Goal: Task Accomplishment & Management: Manage account settings

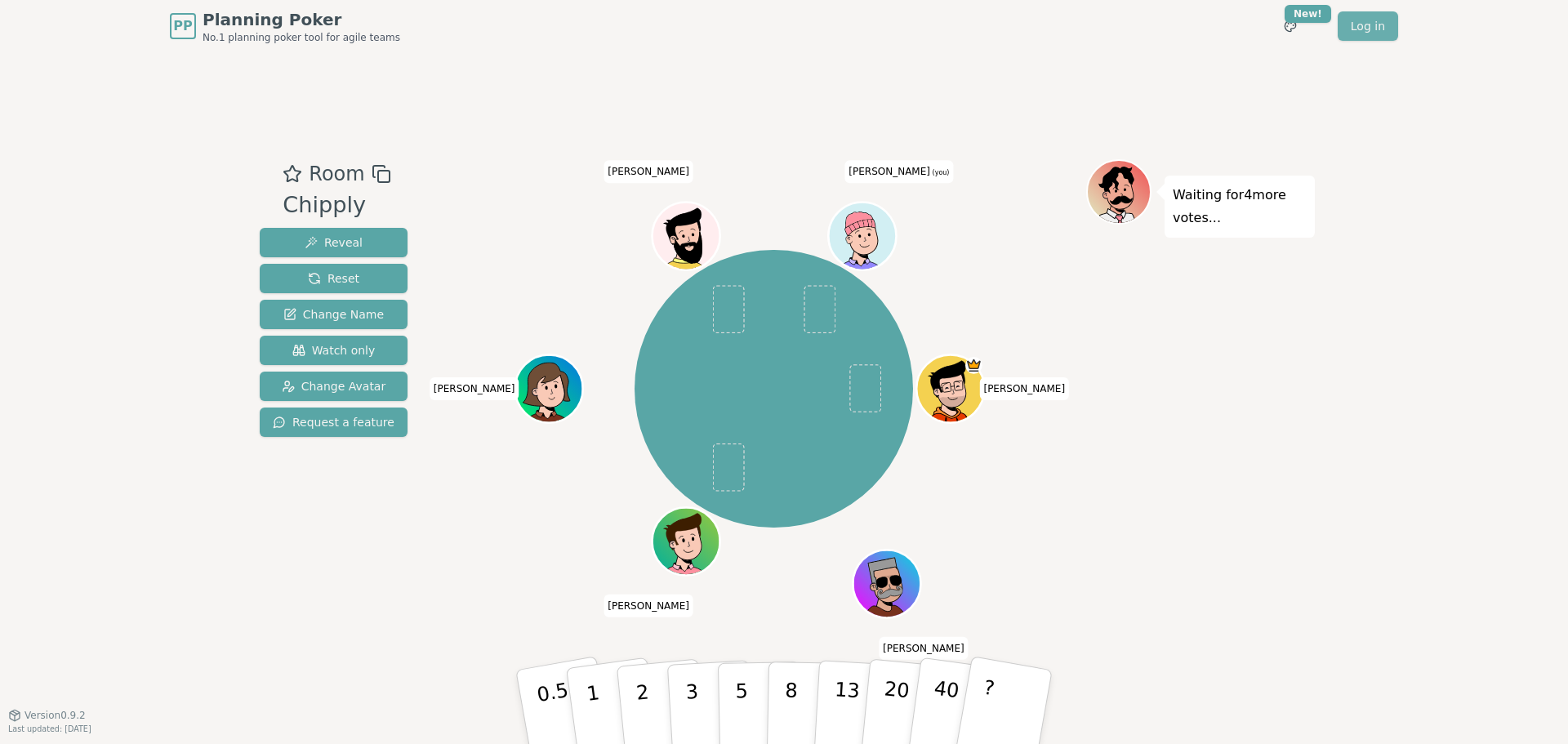
click at [1368, 31] on link "Log in" at bounding box center [1368, 26] width 61 height 30
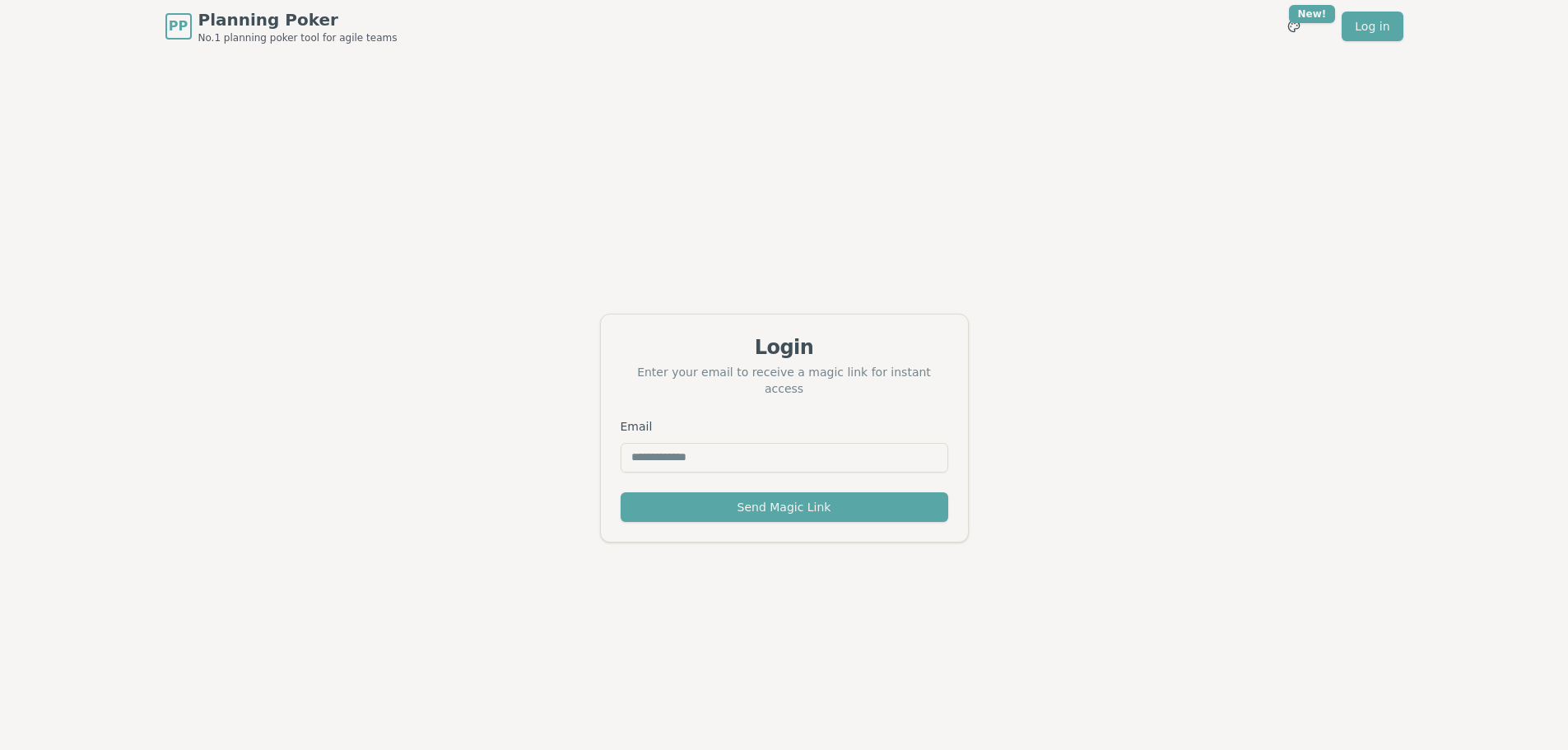
click at [826, 443] on input "Email" at bounding box center [784, 458] width 328 height 30
type input "**********"
click at [827, 497] on button "Send Magic Link" at bounding box center [784, 507] width 328 height 30
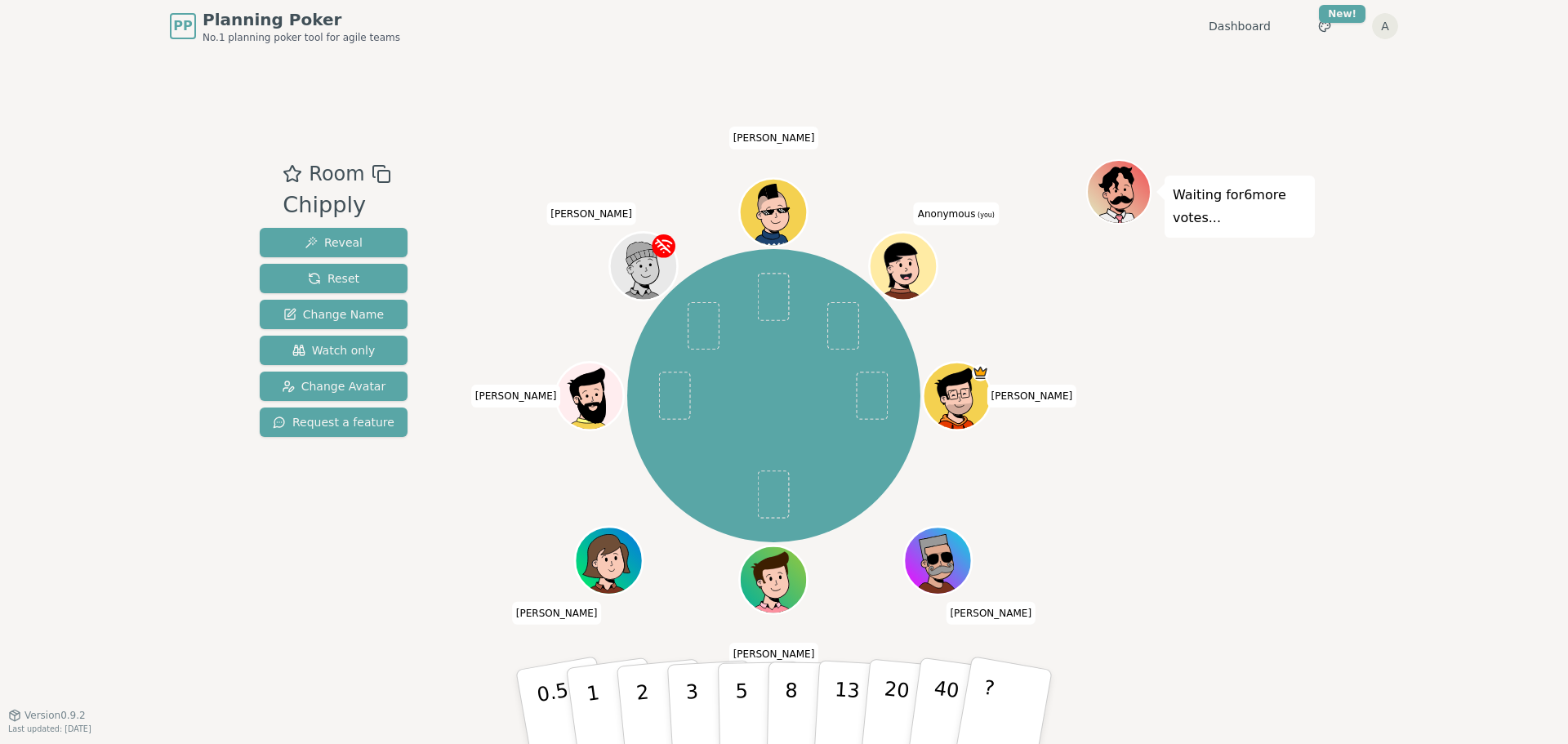
click at [914, 264] on icon at bounding box center [906, 266] width 66 height 7
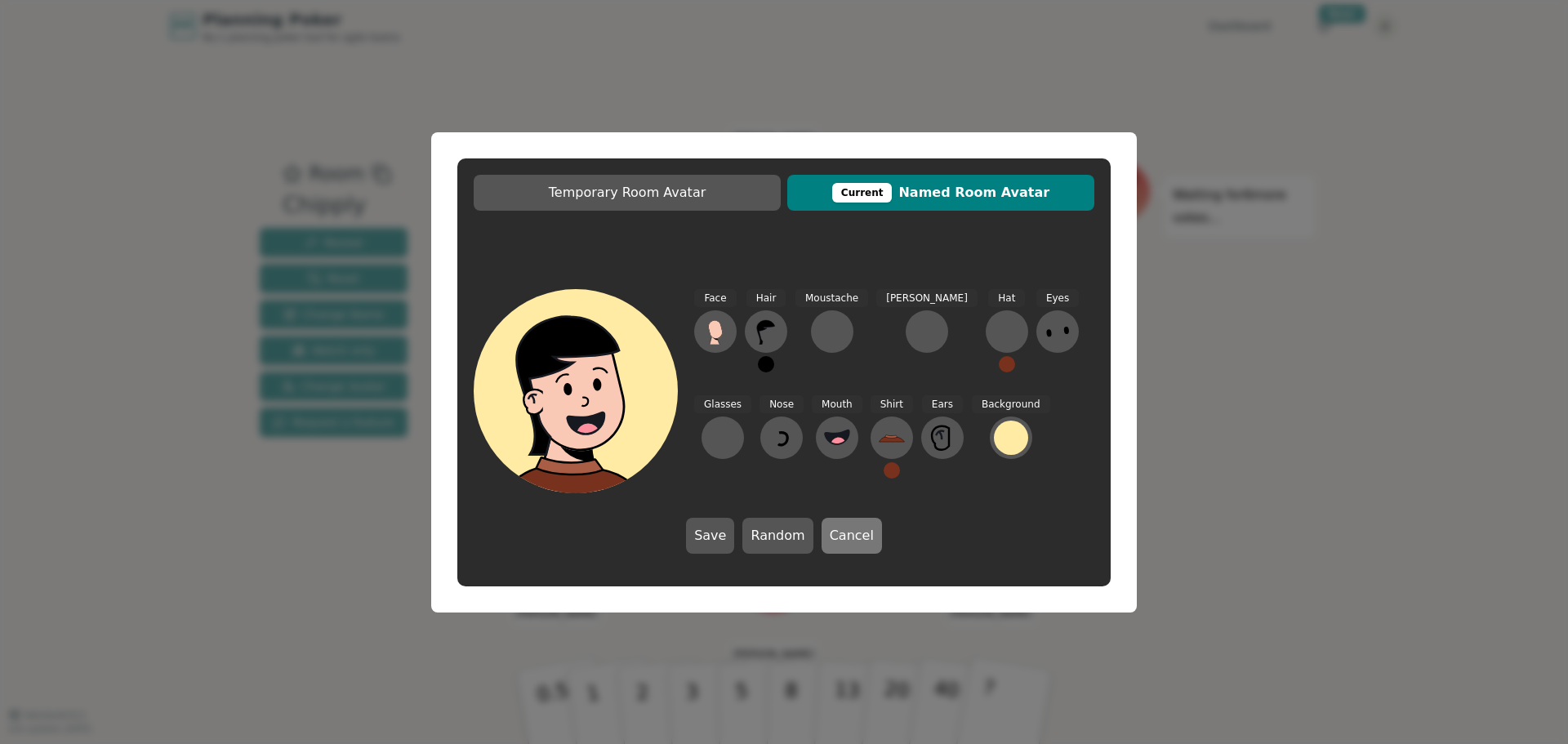
click at [836, 539] on button "Cancel" at bounding box center [852, 536] width 61 height 36
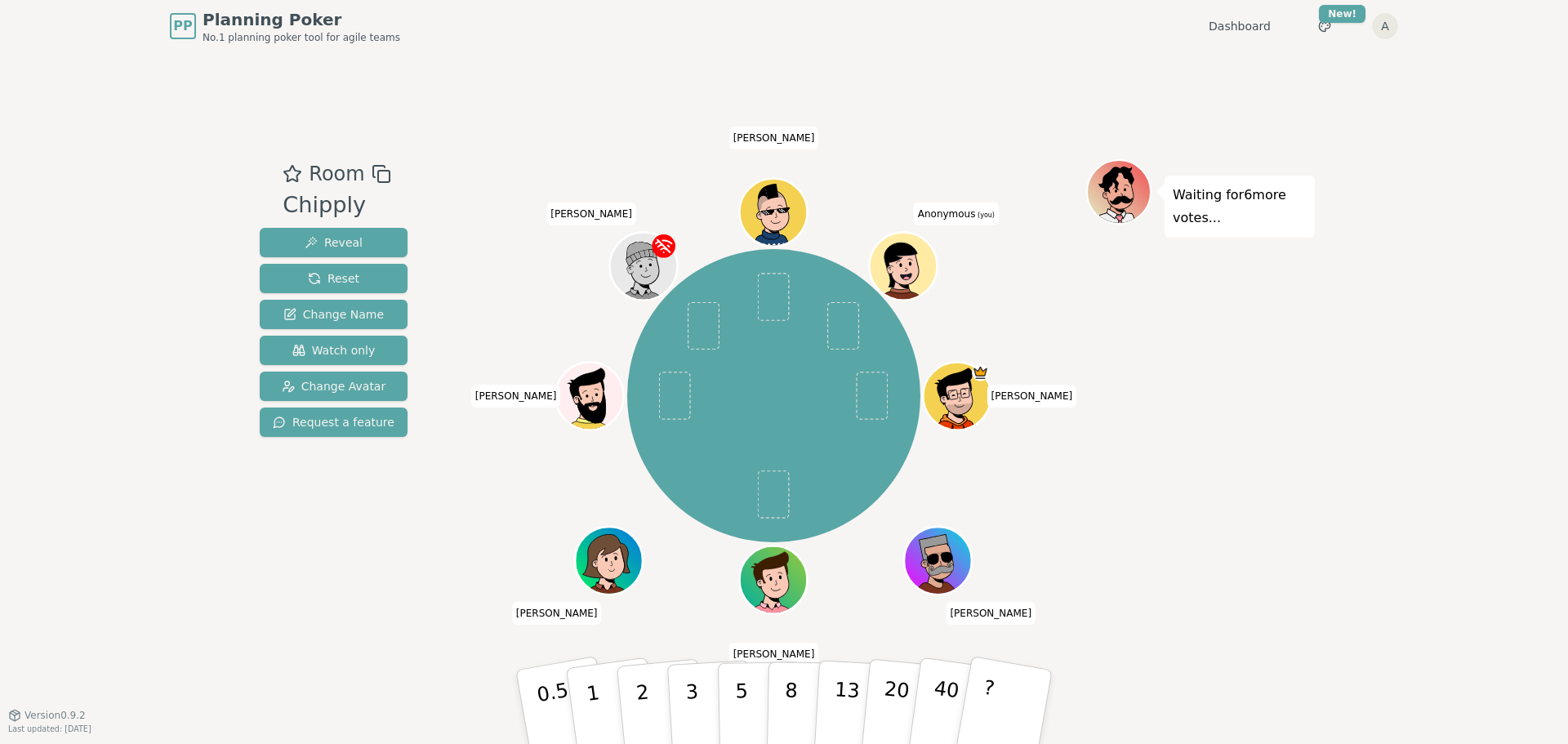
click at [921, 255] on icon at bounding box center [902, 264] width 62 height 48
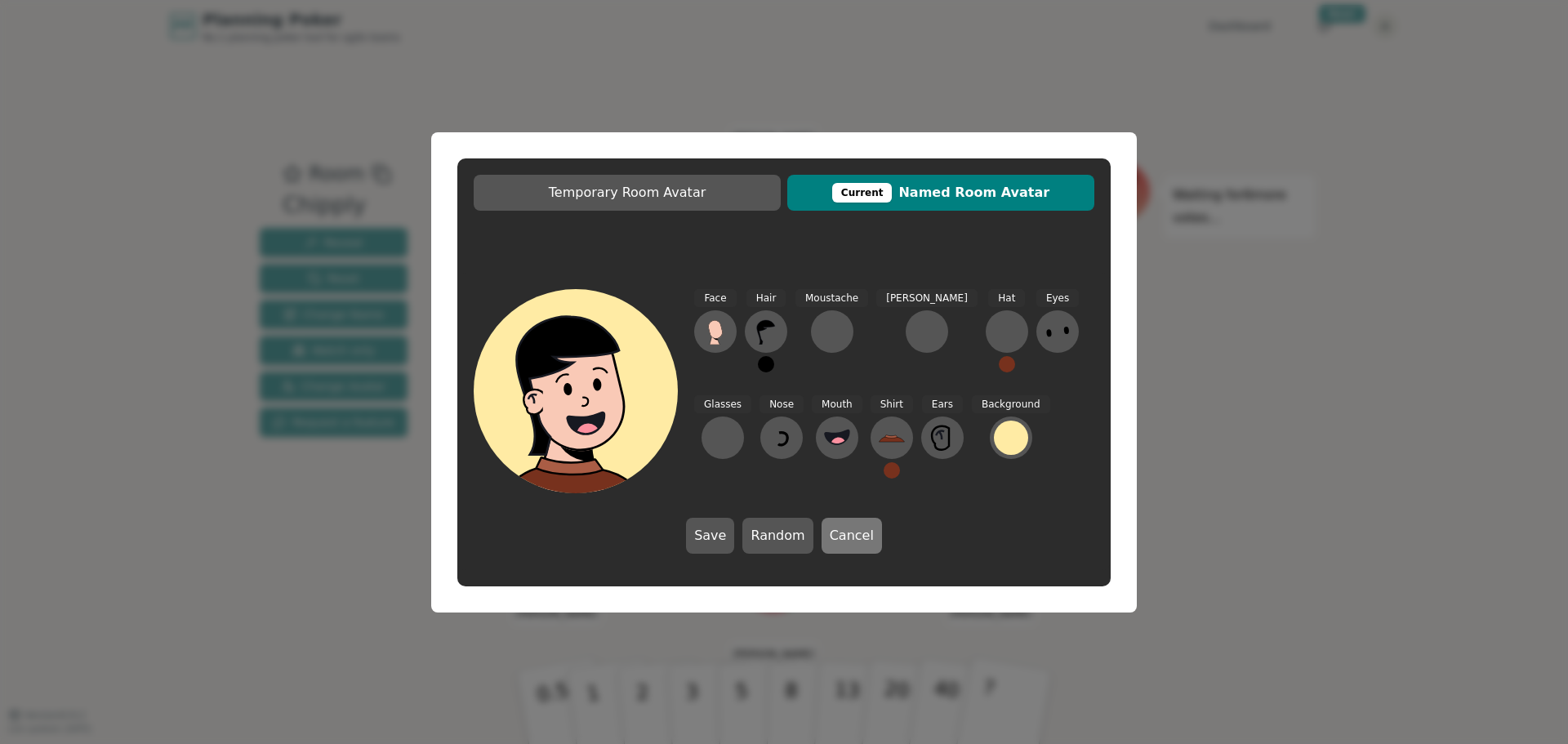
click at [834, 534] on button "Cancel" at bounding box center [852, 536] width 61 height 36
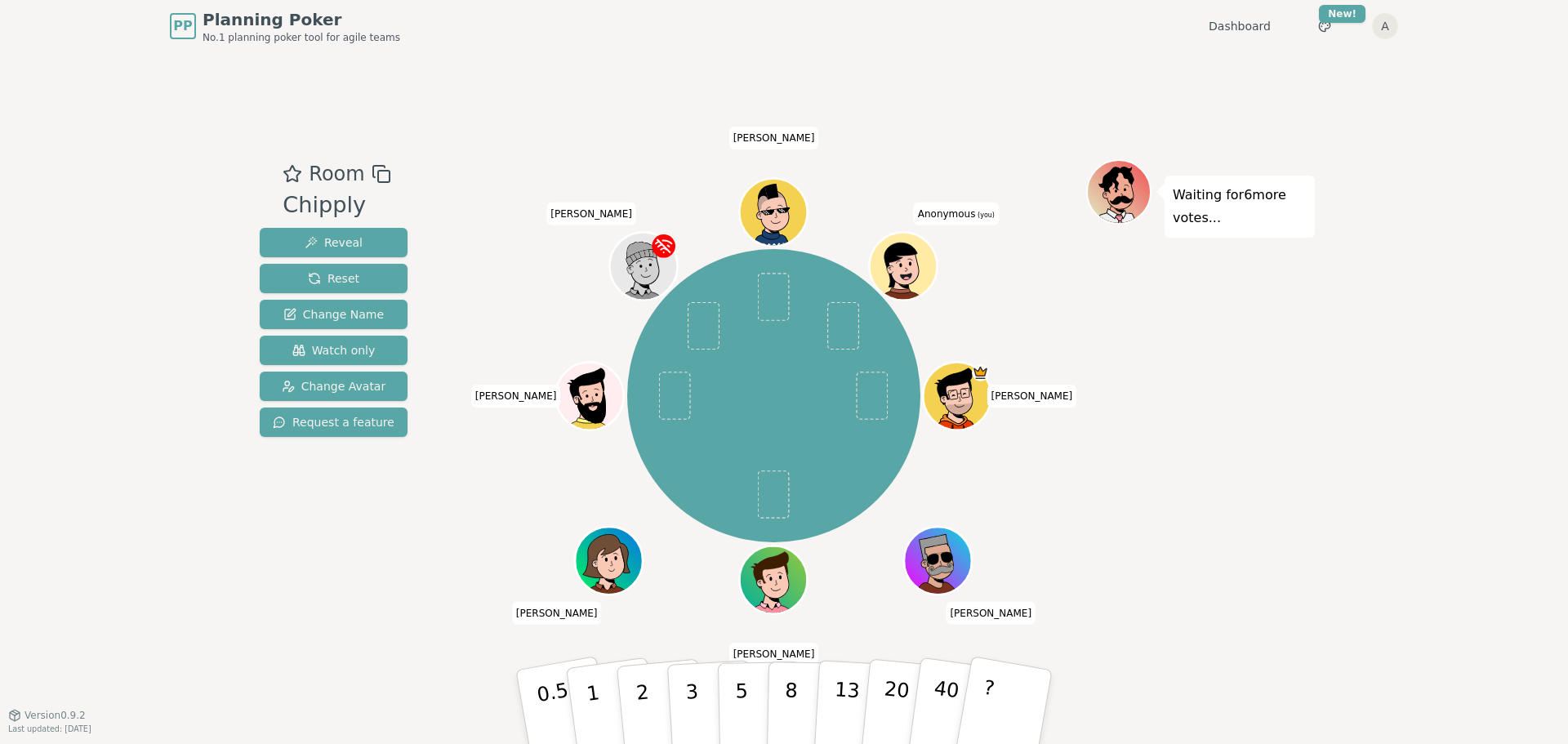
drag, startPoint x: 906, startPoint y: 242, endPoint x: 1021, endPoint y: 158, distance: 142.4
click at [1021, 158] on div "Room Chipply Reveal Reset Change Name Watch only Change Avatar Request a featur…" at bounding box center [784, 384] width 1062 height 663
click at [1385, 26] on html "PP Planning Poker No.1 planning poker tool for agile teams Dashboard Toggle the…" at bounding box center [784, 372] width 1568 height 744
click at [1281, 124] on span "Log out" at bounding box center [1273, 120] width 42 height 17
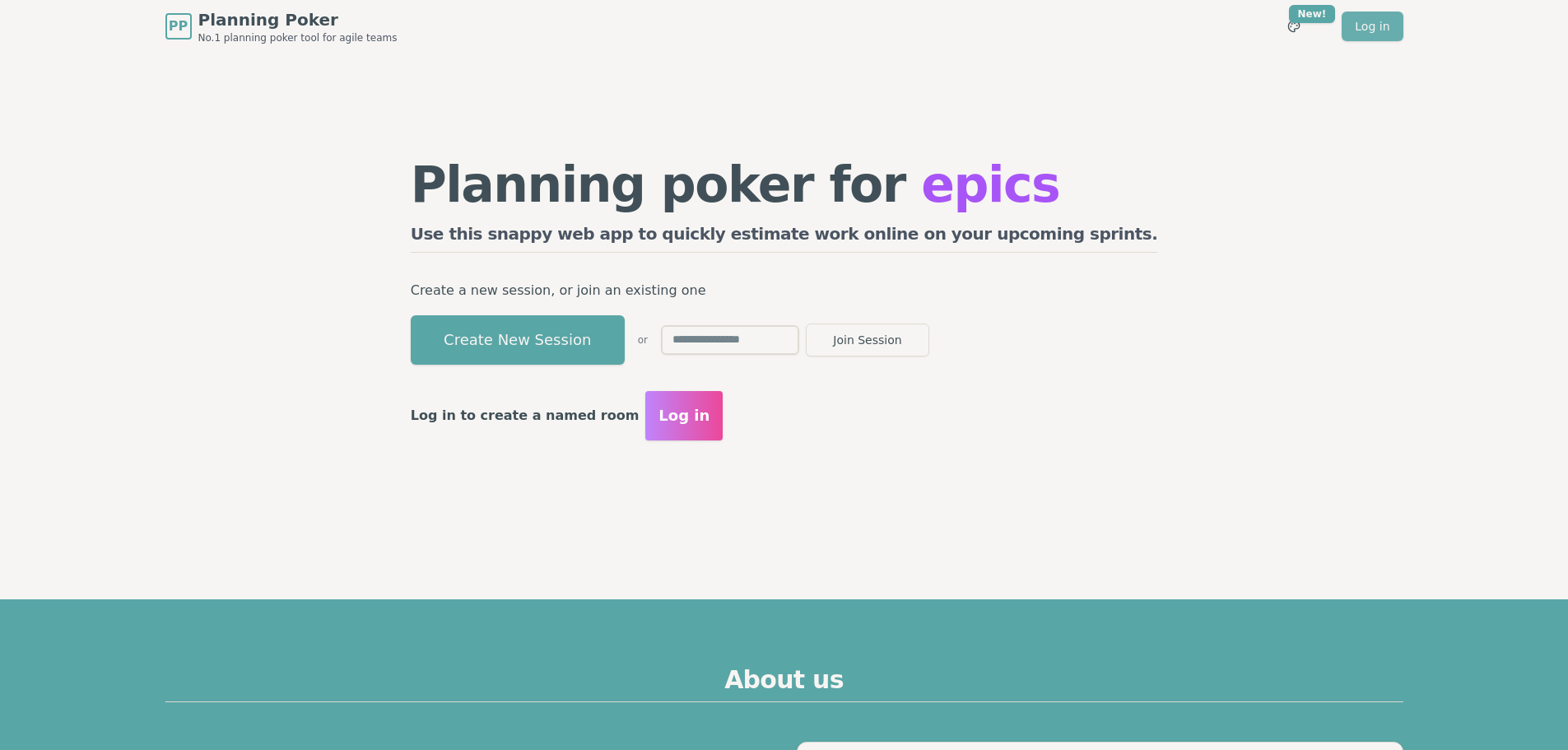
click at [1378, 22] on link "Log in" at bounding box center [1372, 26] width 61 height 30
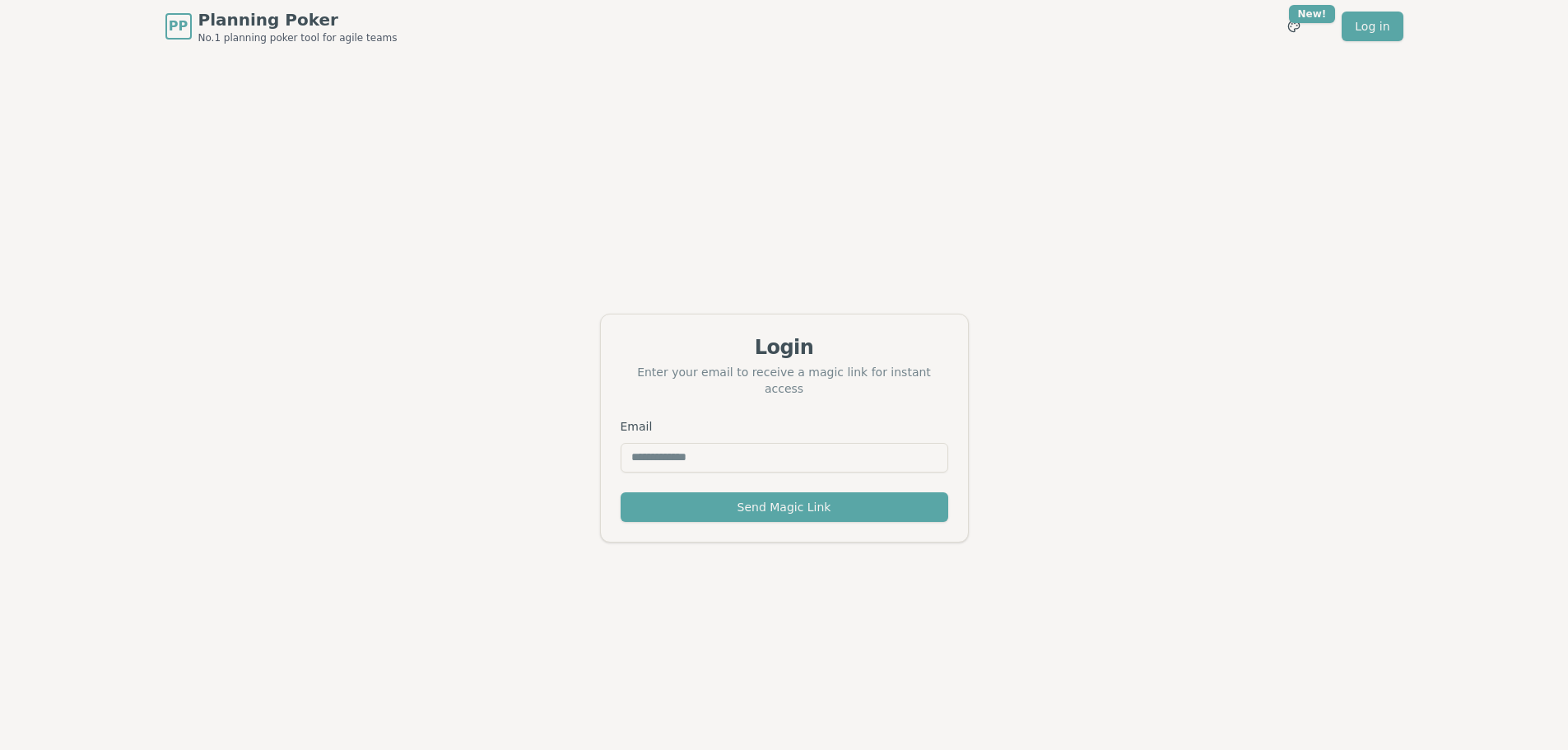
click at [784, 443] on input "Email" at bounding box center [784, 458] width 328 height 30
type input "**********"
click at [1136, 199] on div "**********" at bounding box center [784, 428] width 1568 height 750
click at [1382, 26] on link "Log in" at bounding box center [1372, 26] width 61 height 30
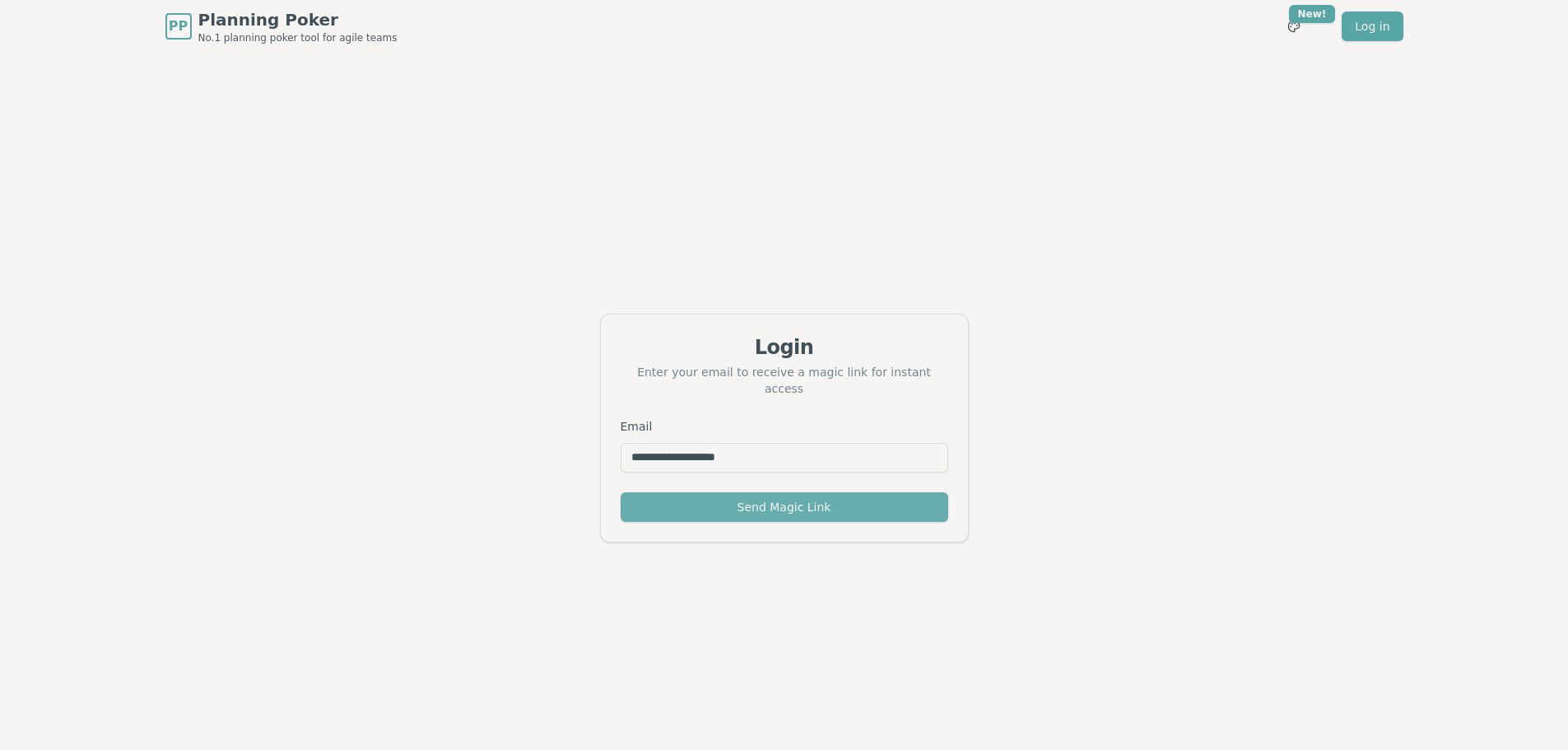
click at [825, 507] on button "Send Magic Link" at bounding box center [784, 507] width 328 height 30
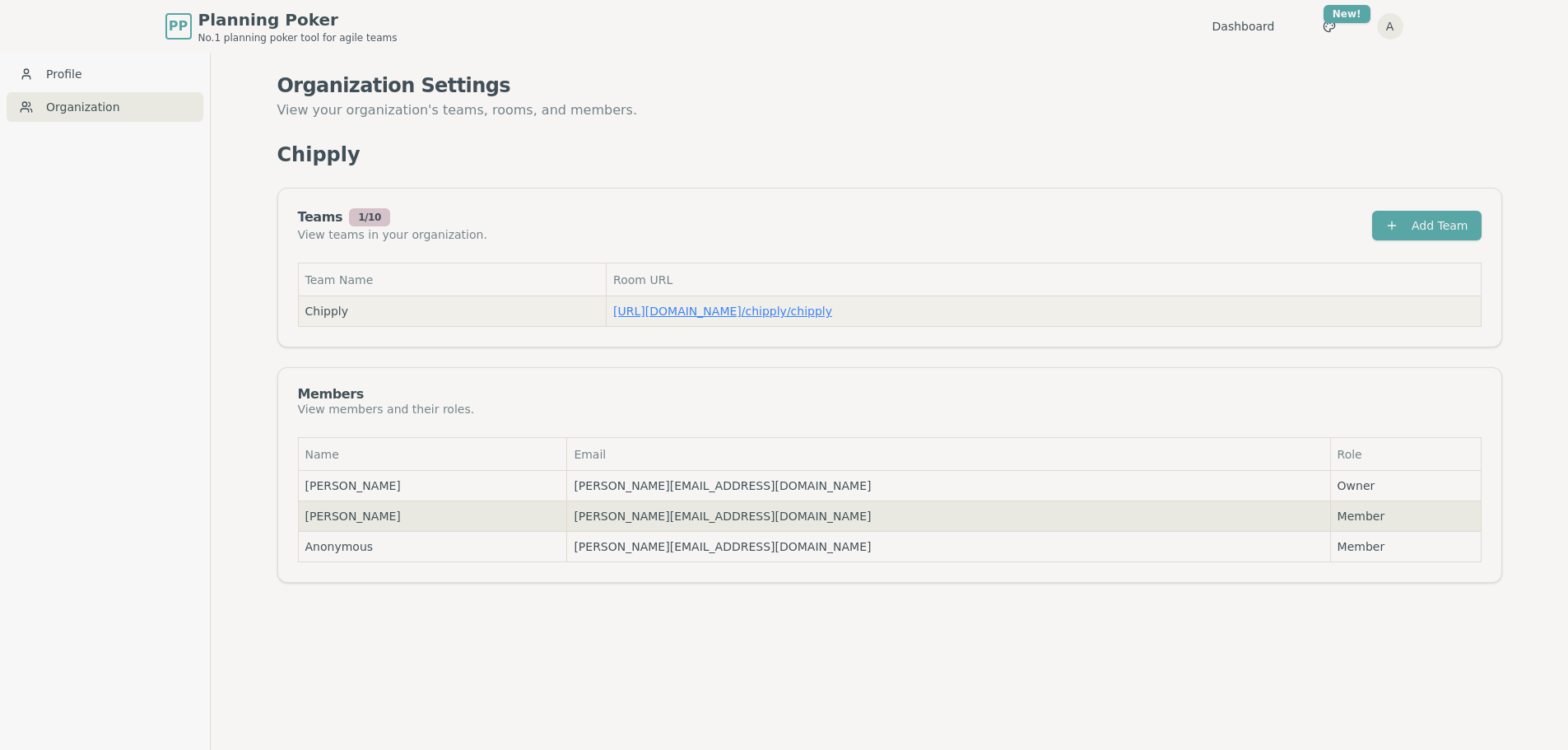
click at [766, 314] on link "[URL][DOMAIN_NAME] / chipply/chipply" at bounding box center [723, 311] width 219 height 13
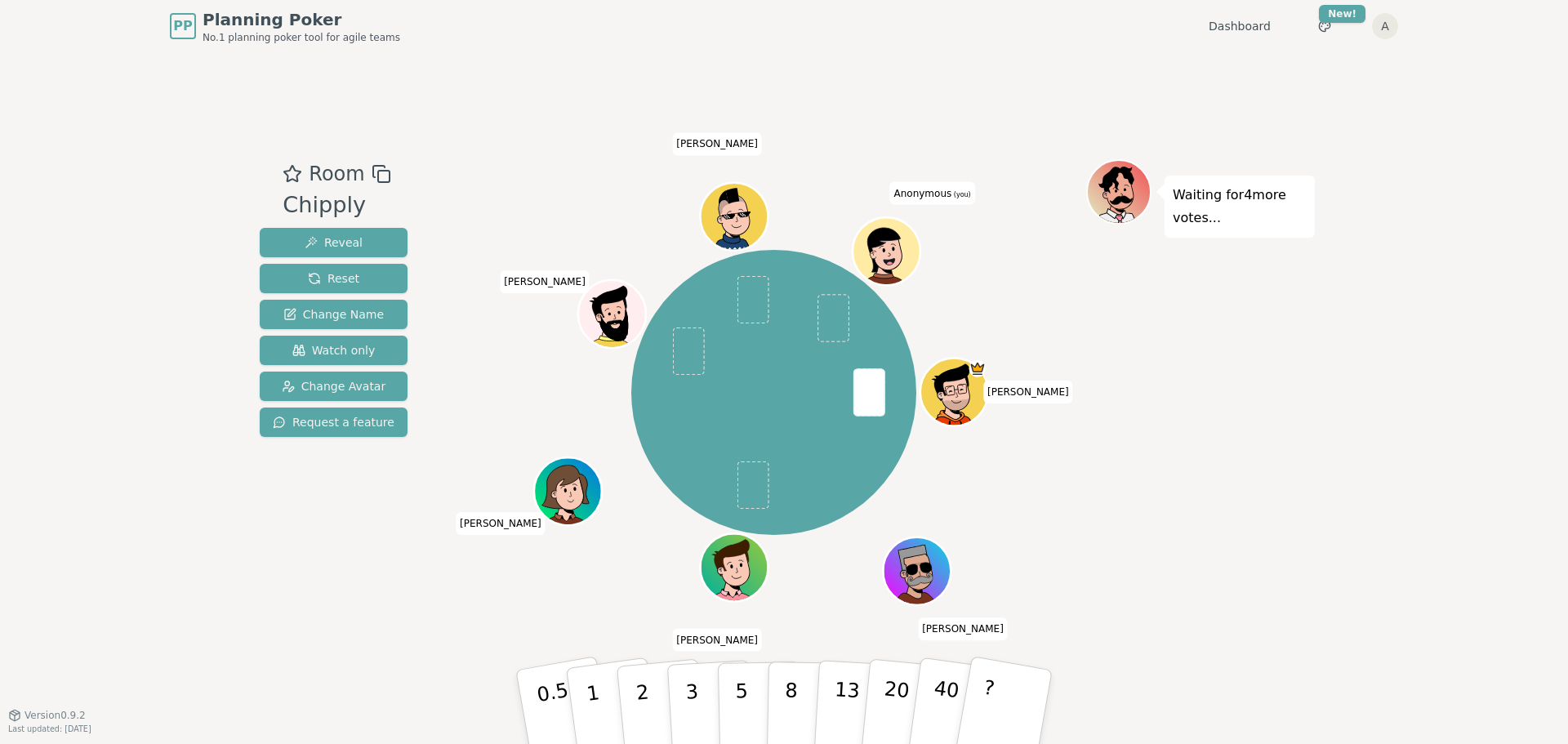
click at [928, 198] on span "Anonymous (you)" at bounding box center [932, 194] width 85 height 23
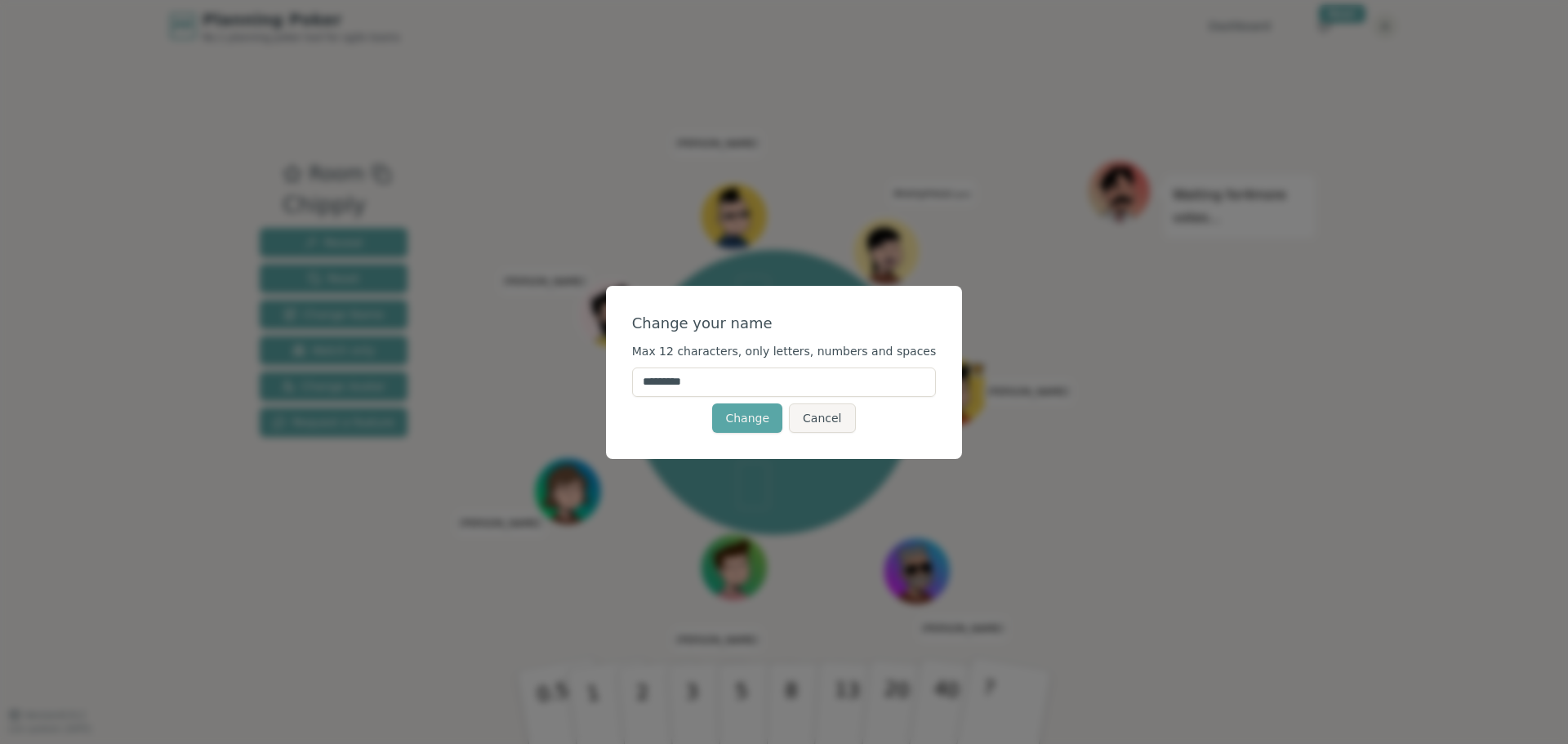
drag, startPoint x: 760, startPoint y: 391, endPoint x: 648, endPoint y: 391, distance: 112.0
click at [648, 391] on div "Change your name Max 12 characters, only letters, numbers and spaces ********* …" at bounding box center [784, 372] width 357 height 173
type input "********"
click at [734, 418] on button "Change" at bounding box center [748, 419] width 70 height 30
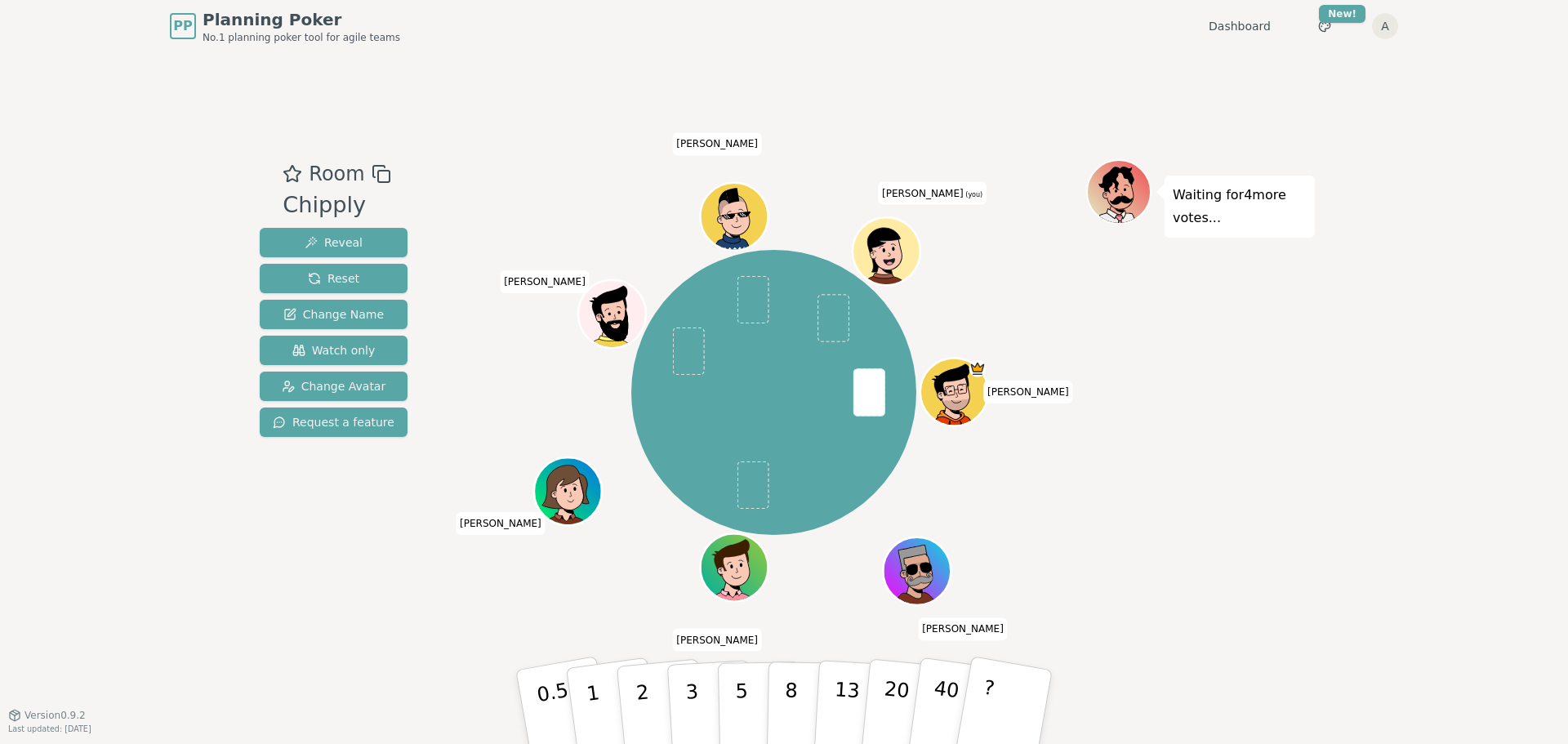
click at [896, 229] on icon at bounding box center [883, 249] width 62 height 48
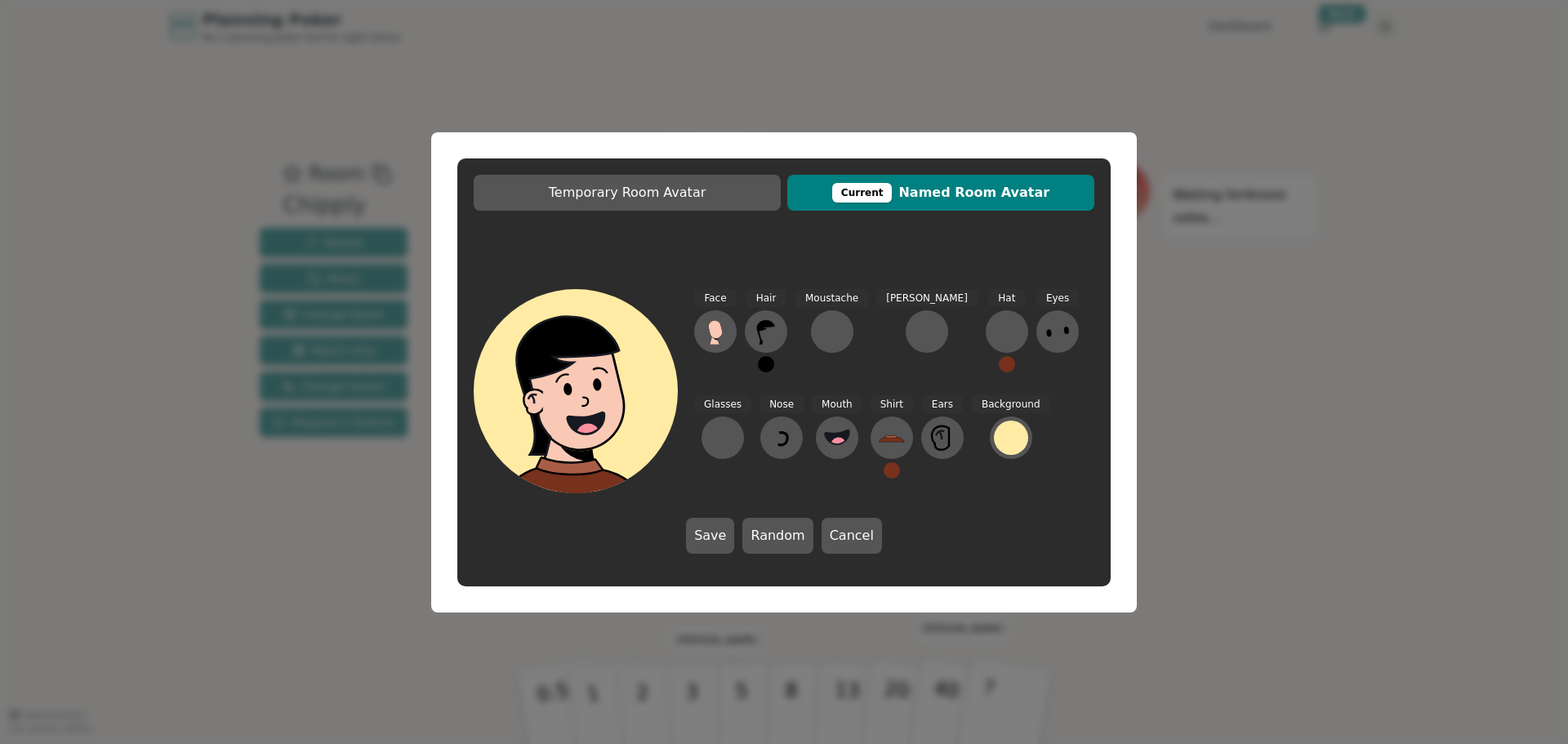
click at [880, 65] on div "Temporary Room Avatar Current Named Room Avatar Face Hair Moustache [PERSON_NAM…" at bounding box center [784, 372] width 1568 height 744
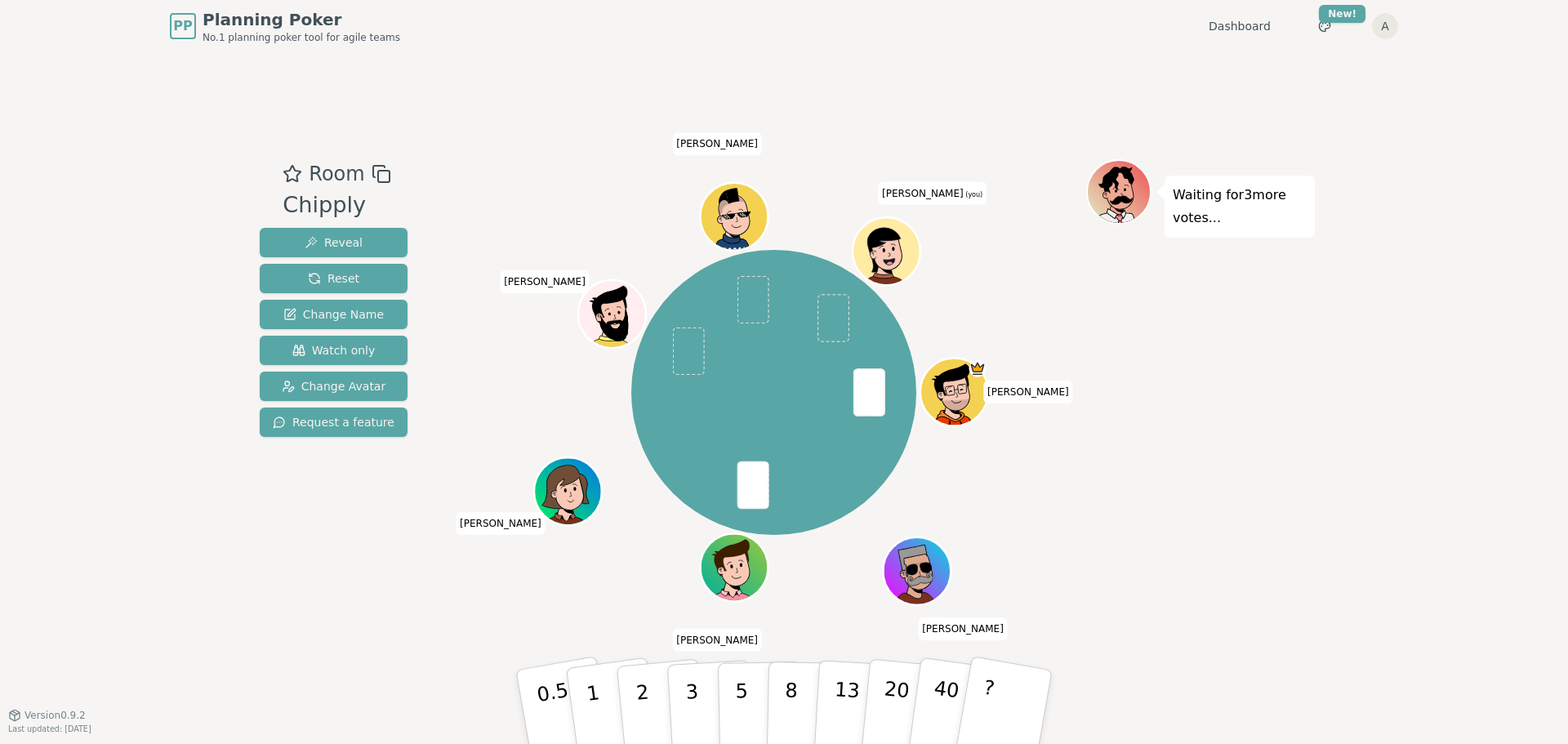
drag, startPoint x: 893, startPoint y: 235, endPoint x: 973, endPoint y: 135, distance: 128.1
click at [973, 135] on div "Room Chipply Reveal Reset Change Name Watch only Change Avatar Request a featur…" at bounding box center [784, 384] width 1062 height 663
click at [336, 351] on span "Watch only" at bounding box center [334, 350] width 83 height 17
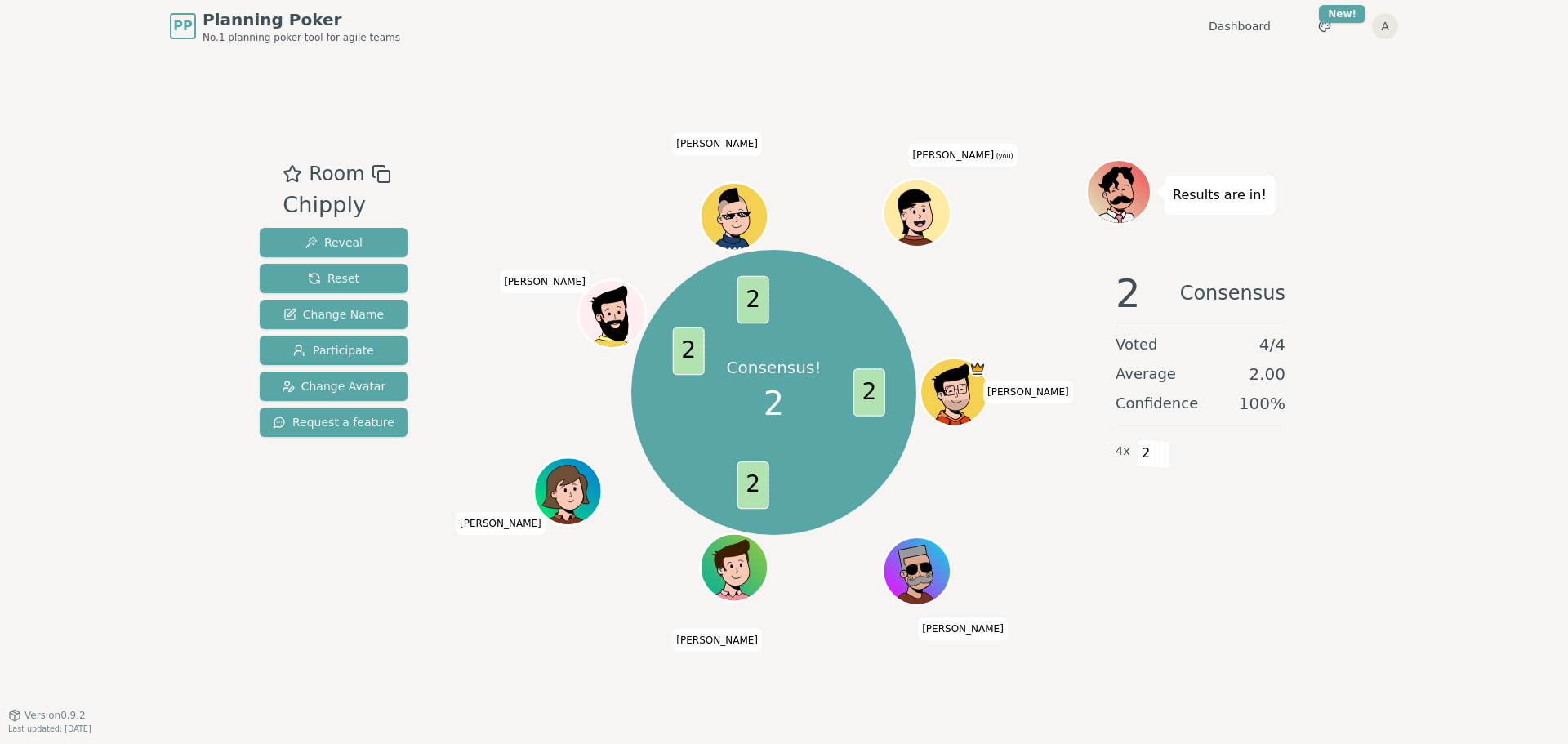
click at [662, 678] on div "Room Chipply Reveal Reset Change Name Participate Change Avatar Request a featu…" at bounding box center [784, 384] width 1062 height 663
